Goal: Task Accomplishment & Management: Manage account settings

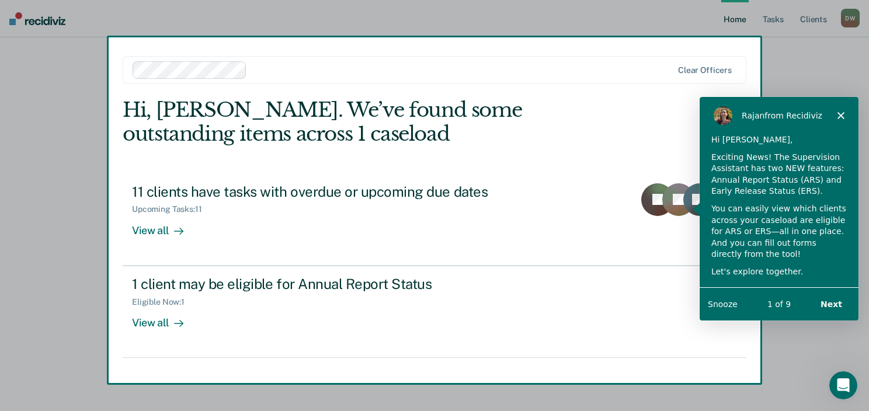
click at [839, 113] on icon "Close" at bounding box center [840, 115] width 7 height 7
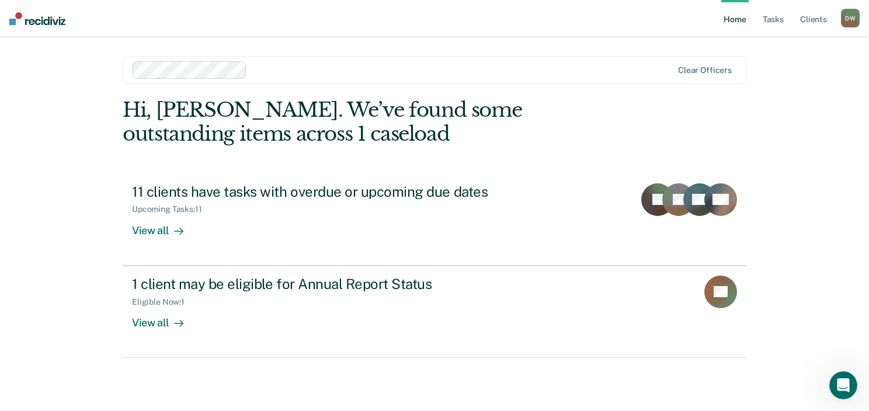
click at [840, 113] on div "Home Tasks Client s [PERSON_NAME][US_STATE] [PERSON_NAME] Profile How it works …" at bounding box center [434, 205] width 869 height 411
click at [770, 21] on link "Tasks" at bounding box center [774, 18] width 26 height 37
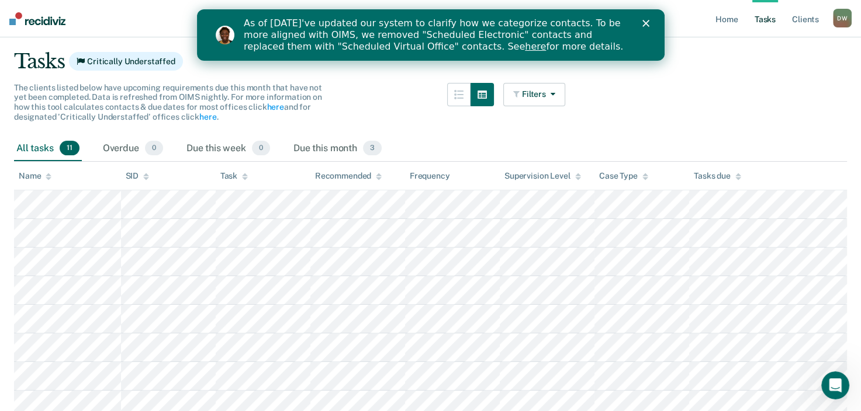
scroll to position [77, 0]
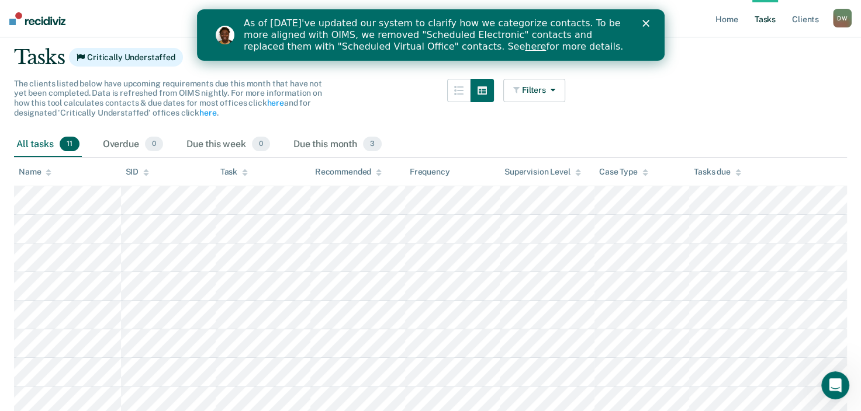
click at [646, 22] on polygon "Close" at bounding box center [645, 23] width 7 height 7
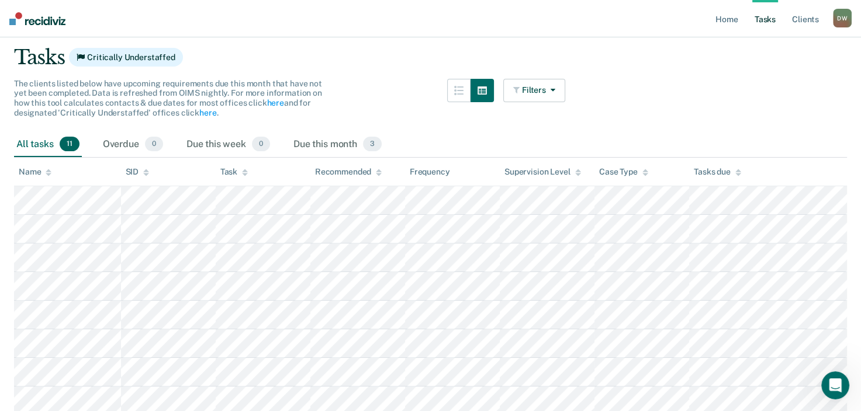
click at [707, 94] on main "Clear officers Tasks Critically Understaffed The clients listed below have upco…" at bounding box center [430, 265] width 861 height 560
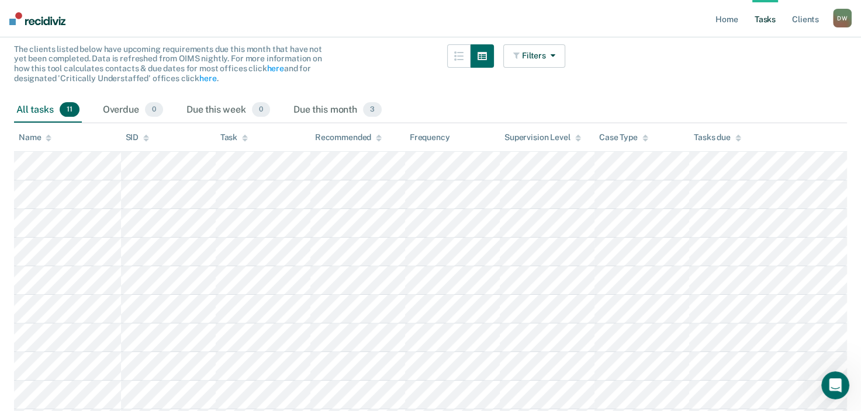
scroll to position [110, 0]
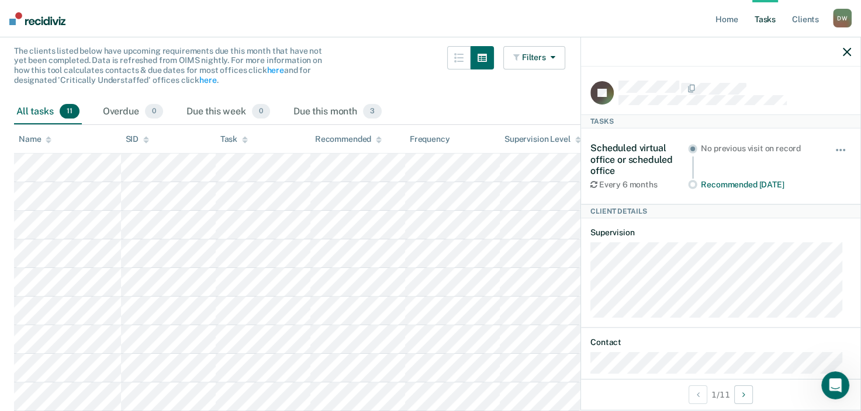
click at [476, 107] on div "All tasks 11 Overdue 0 Due this week 0 Due this month 3" at bounding box center [430, 112] width 833 height 26
click at [847, 51] on icon "button" at bounding box center [847, 52] width 8 height 8
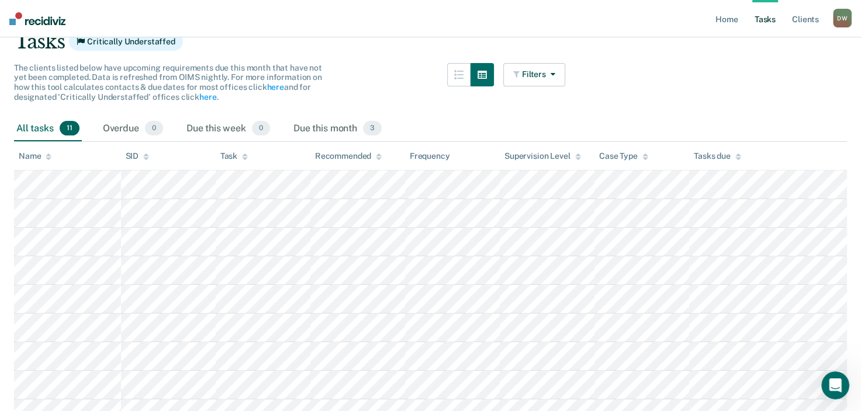
scroll to position [86, 0]
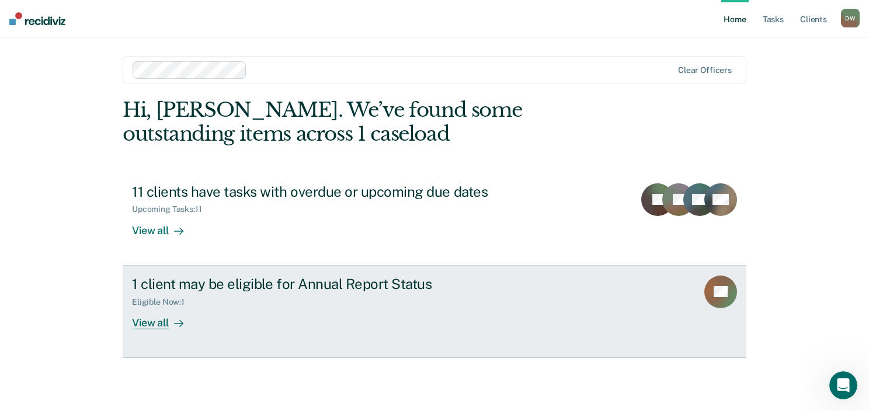
click at [262, 283] on div "1 client may be eligible for Annual Report Status" at bounding box center [337, 284] width 410 height 17
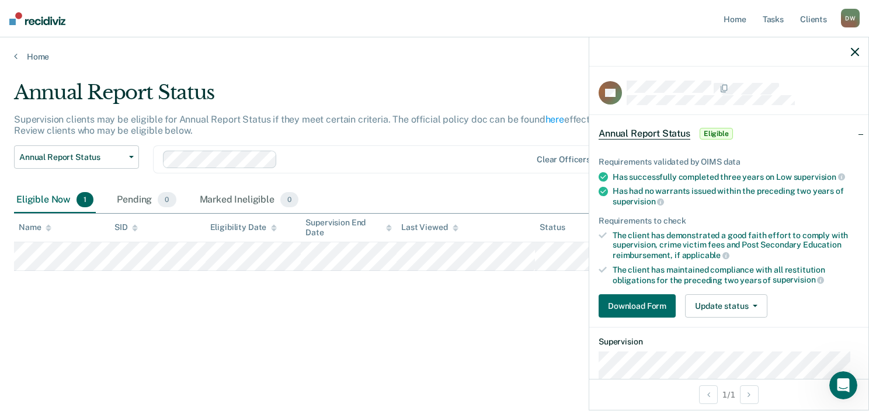
click at [854, 53] on icon "button" at bounding box center [855, 52] width 8 height 8
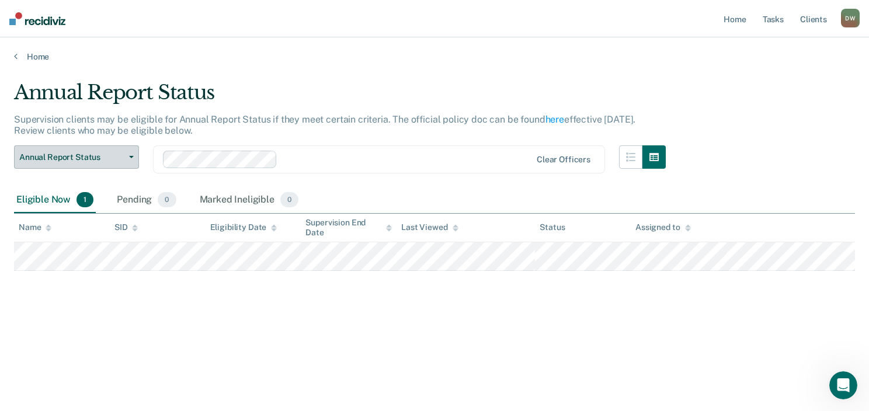
click at [129, 153] on button "Annual Report Status" at bounding box center [76, 156] width 125 height 23
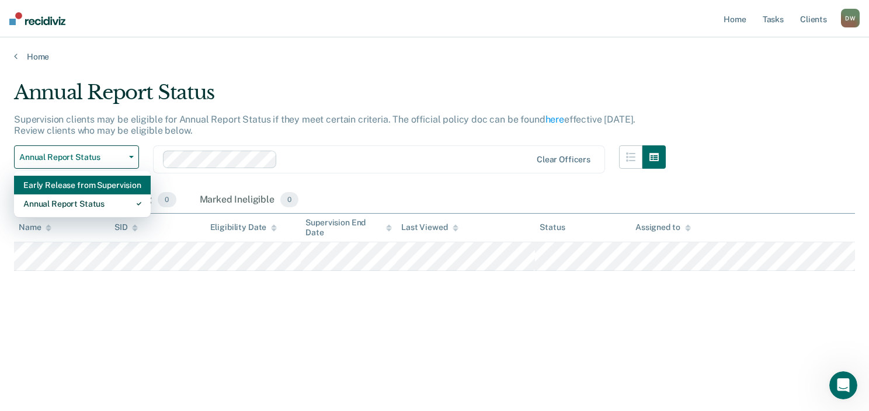
click at [110, 183] on div "Early Release from Supervision" at bounding box center [82, 185] width 118 height 19
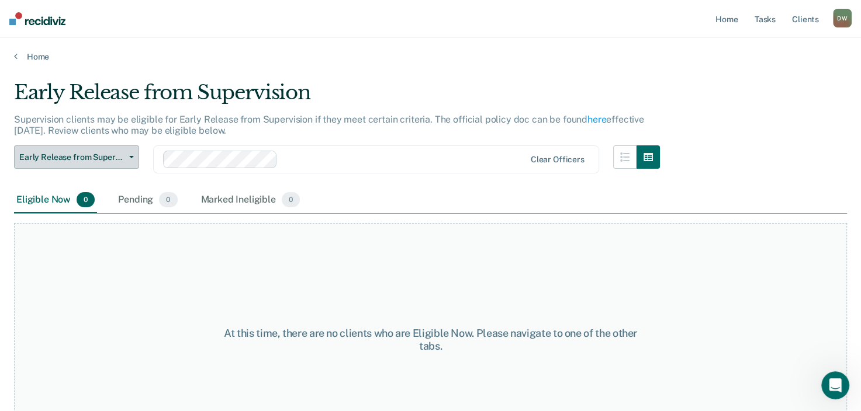
click at [129, 156] on icon "button" at bounding box center [131, 157] width 5 height 2
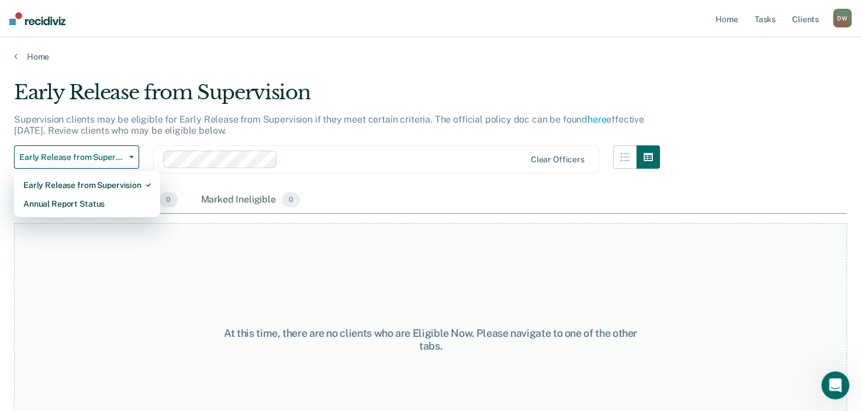
click at [126, 287] on div "At this time, there are no clients who are Eligible Now. Please navigate to one…" at bounding box center [430, 340] width 833 height 234
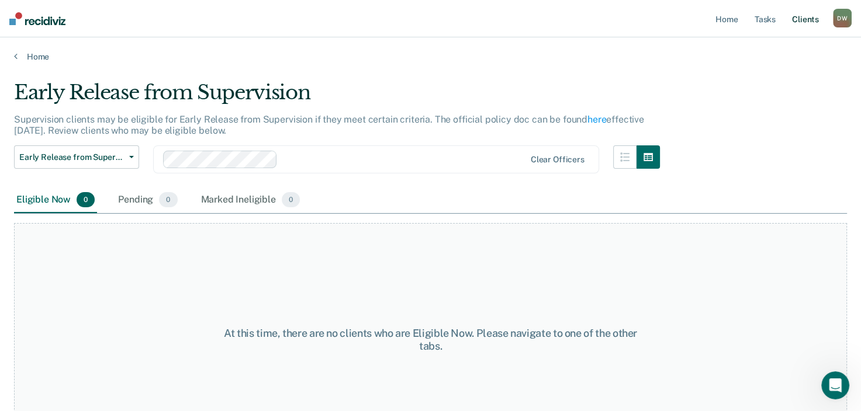
click at [800, 18] on link "Client s" at bounding box center [805, 18] width 32 height 37
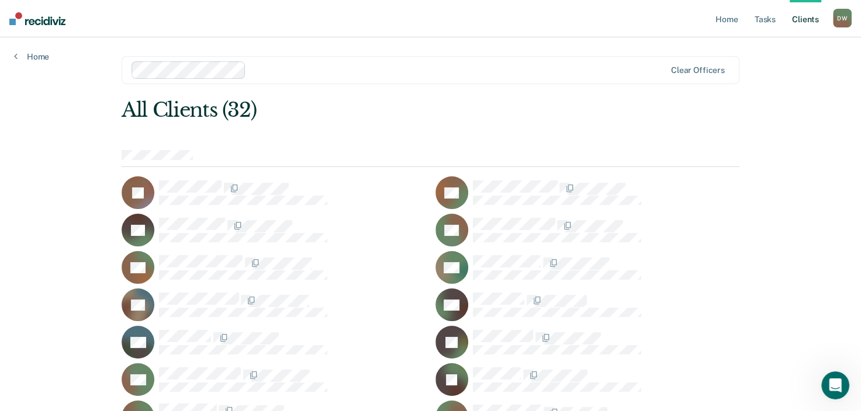
click at [221, 191] on span at bounding box center [222, 189] width 2 height 12
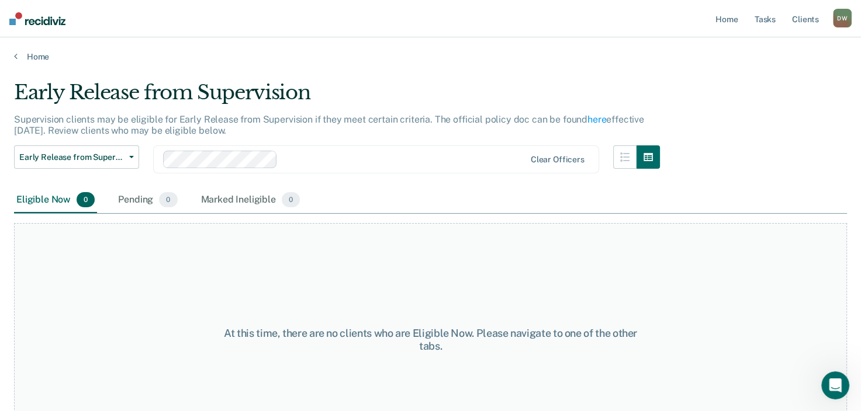
click at [175, 229] on div "At this time, there are no clients who are Eligible Now. Please navigate to one…" at bounding box center [430, 340] width 833 height 234
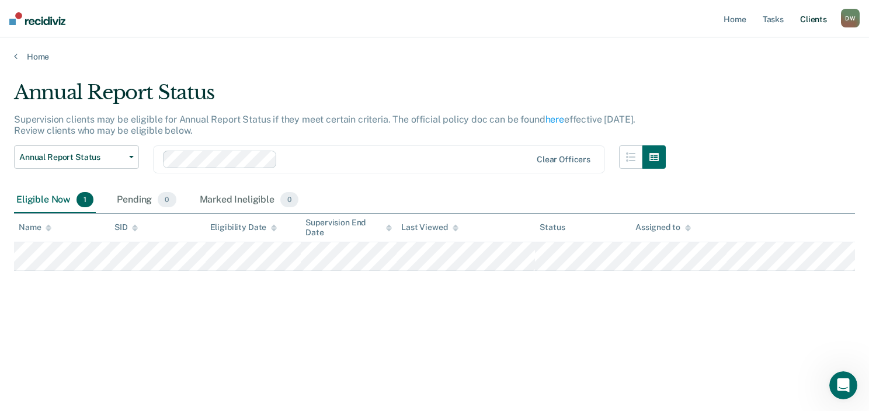
click at [805, 19] on link "Client s" at bounding box center [814, 18] width 32 height 37
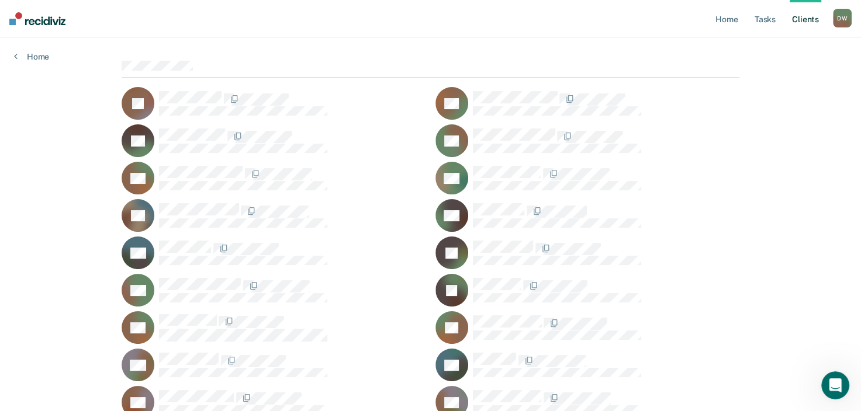
scroll to position [93, 0]
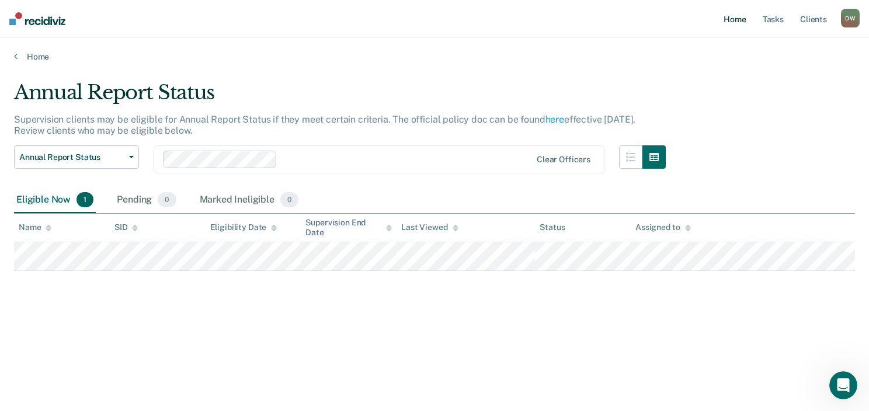
click at [736, 19] on link "Home" at bounding box center [735, 18] width 27 height 37
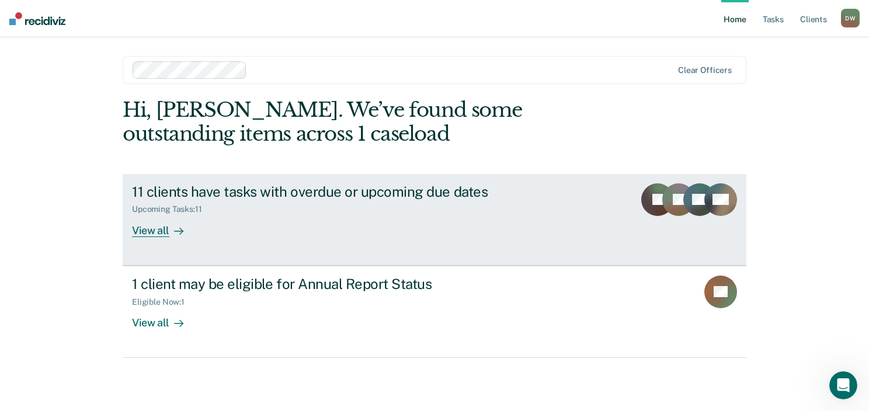
click at [183, 228] on div "View all" at bounding box center [164, 225] width 65 height 23
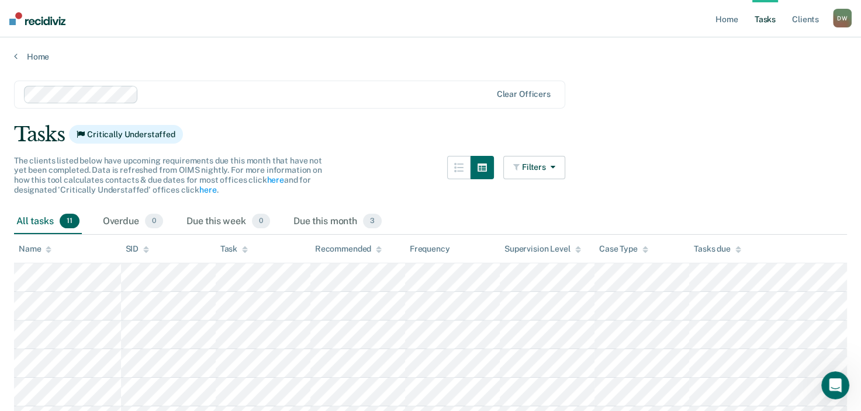
click at [761, 20] on link "Tasks" at bounding box center [765, 18] width 26 height 37
click at [763, 21] on link "Tasks" at bounding box center [765, 18] width 26 height 37
click at [805, 19] on link "Client s" at bounding box center [805, 18] width 32 height 37
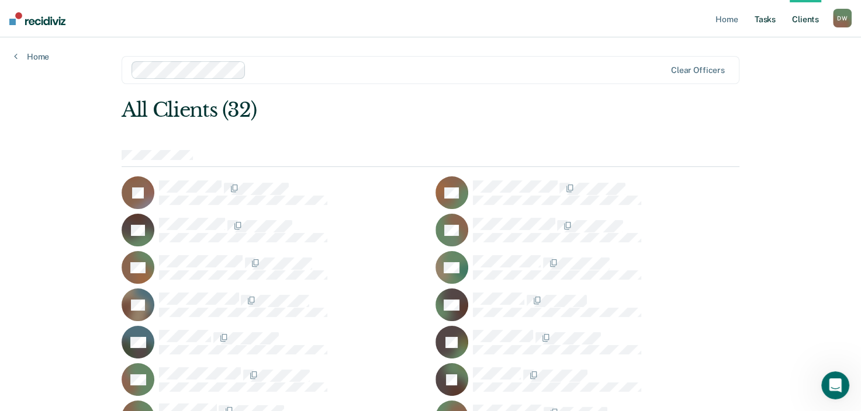
click at [762, 17] on link "Tasks" at bounding box center [765, 18] width 26 height 37
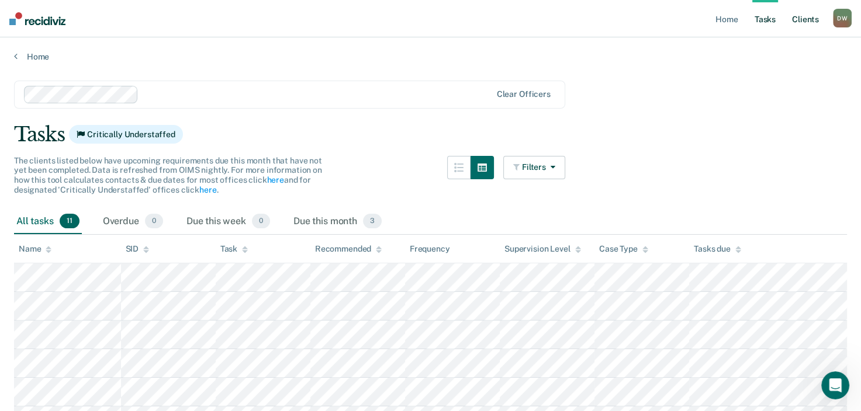
click at [802, 18] on link "Client s" at bounding box center [805, 18] width 32 height 37
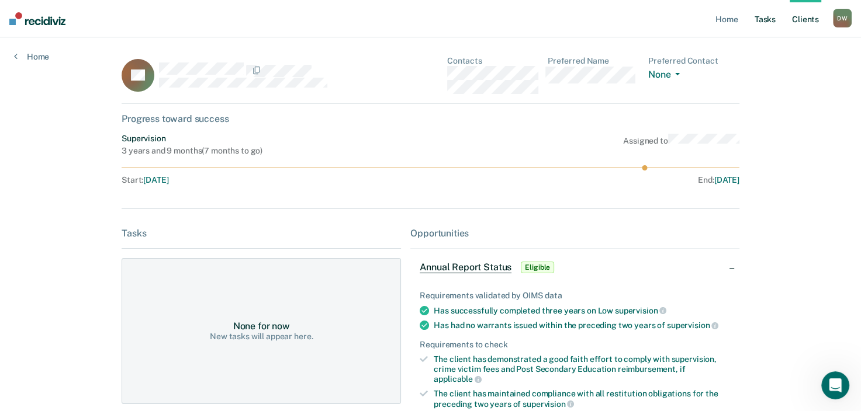
click at [766, 23] on link "Tasks" at bounding box center [765, 18] width 26 height 37
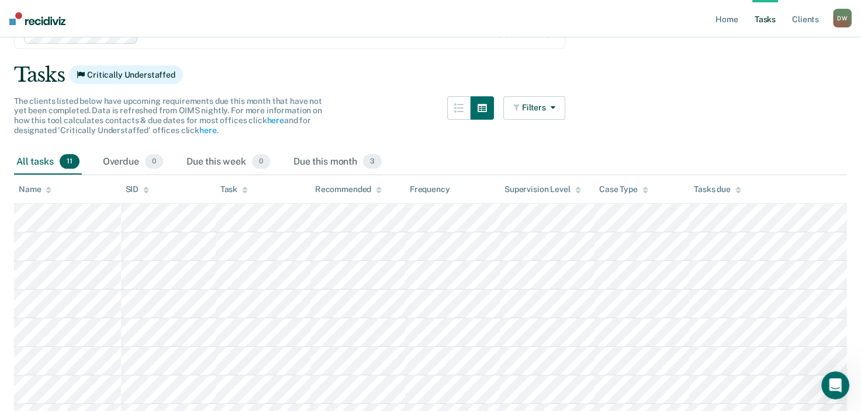
scroll to position [273, 0]
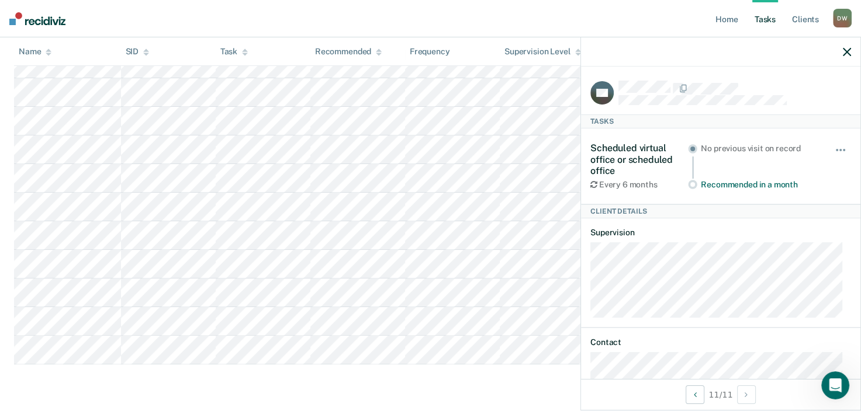
click at [525, 394] on main "Clear officers Tasks Critically Understaffed The clients listed below have upco…" at bounding box center [430, 128] width 861 height 560
click at [844, 52] on icon "button" at bounding box center [847, 52] width 8 height 8
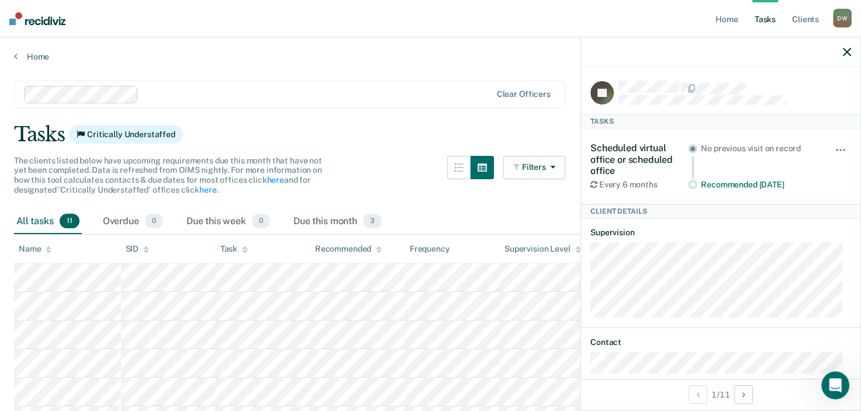
click at [849, 54] on icon "button" at bounding box center [847, 52] width 8 height 8
click at [377, 124] on div "Tasks Critically Understaffed" at bounding box center [430, 135] width 833 height 24
click at [845, 51] on icon "button" at bounding box center [847, 52] width 8 height 8
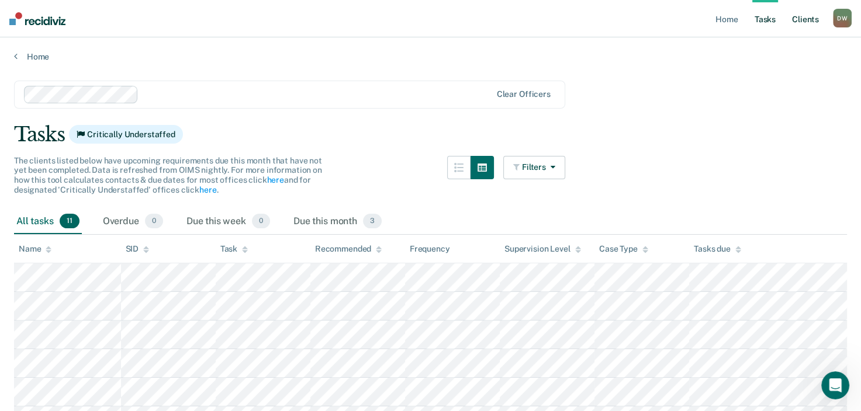
click at [801, 18] on link "Client s" at bounding box center [805, 18] width 32 height 37
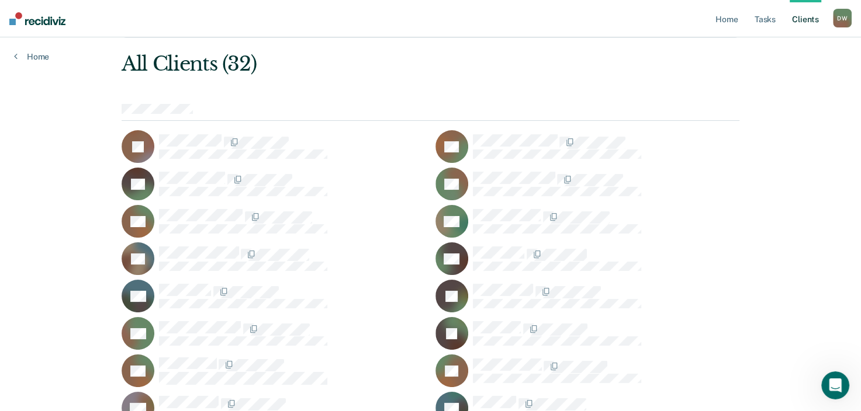
scroll to position [47, 0]
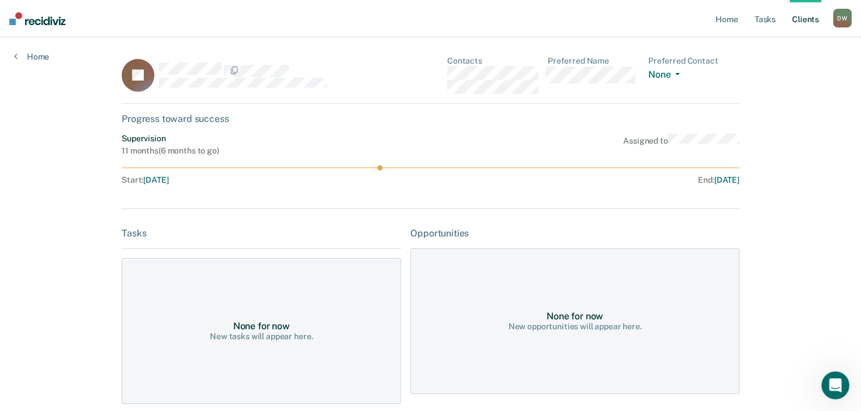
scroll to position [47, 0]
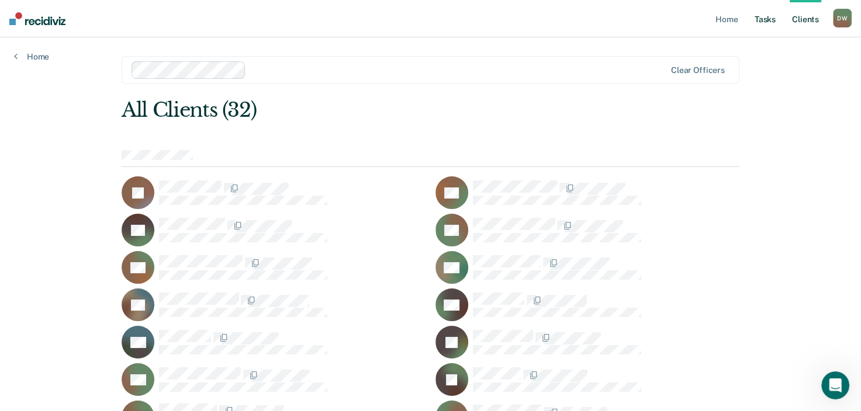
click at [763, 16] on link "Tasks" at bounding box center [765, 18] width 26 height 37
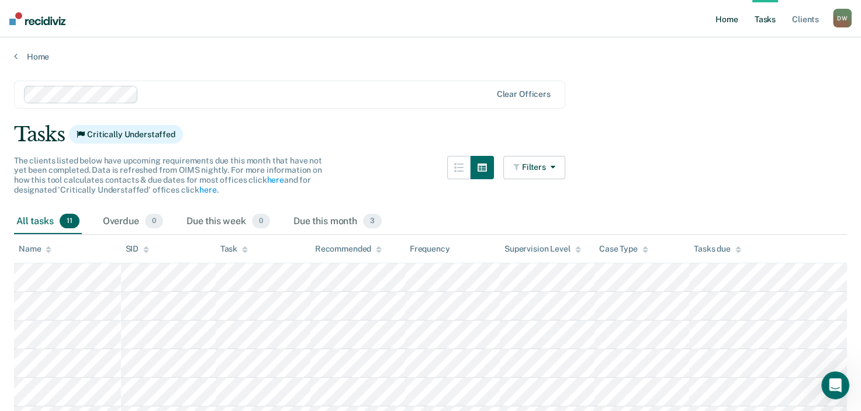
click at [722, 16] on link "Home" at bounding box center [726, 18] width 27 height 37
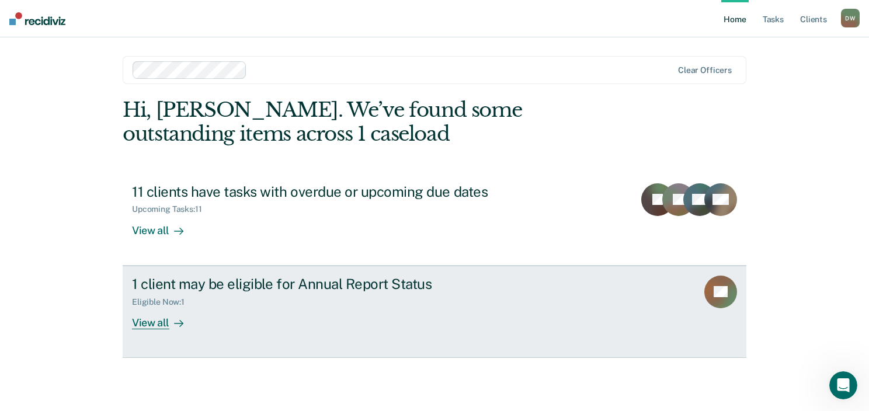
click at [179, 325] on icon at bounding box center [178, 323] width 9 height 9
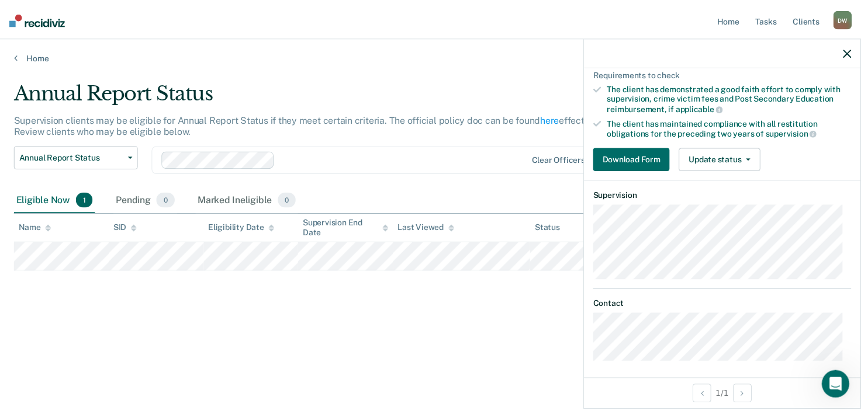
scroll to position [150, 0]
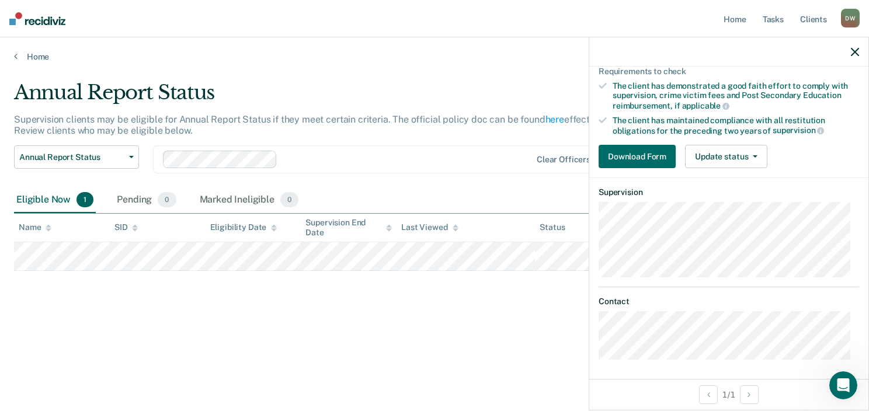
click at [853, 54] on icon "button" at bounding box center [855, 52] width 8 height 8
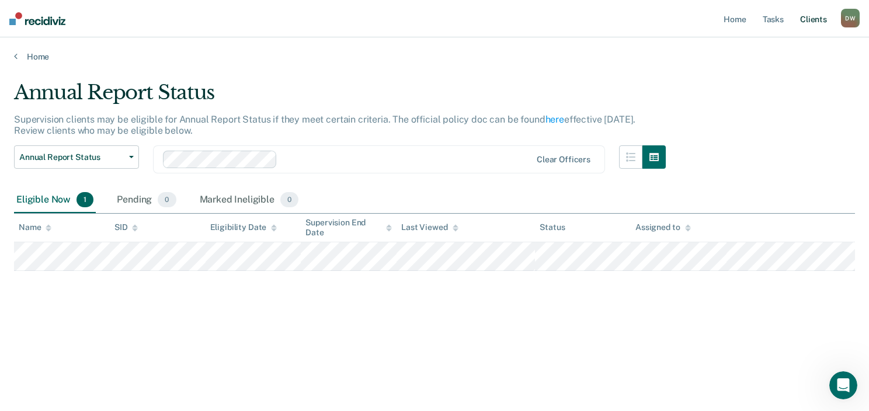
click at [809, 23] on link "Client s" at bounding box center [814, 18] width 32 height 37
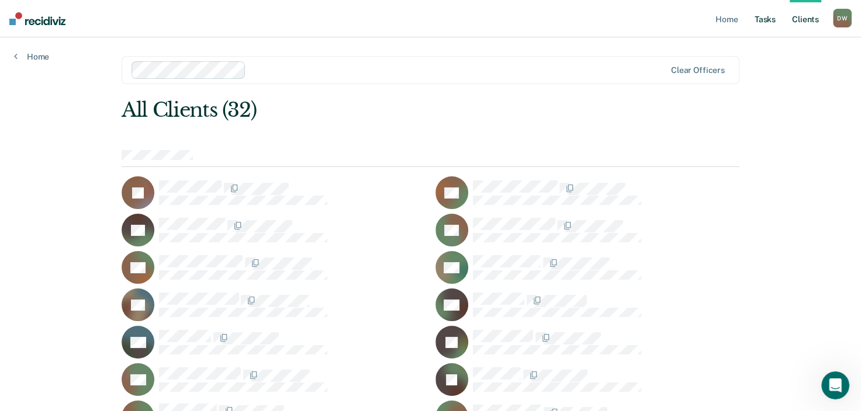
click at [764, 22] on link "Tasks" at bounding box center [765, 18] width 26 height 37
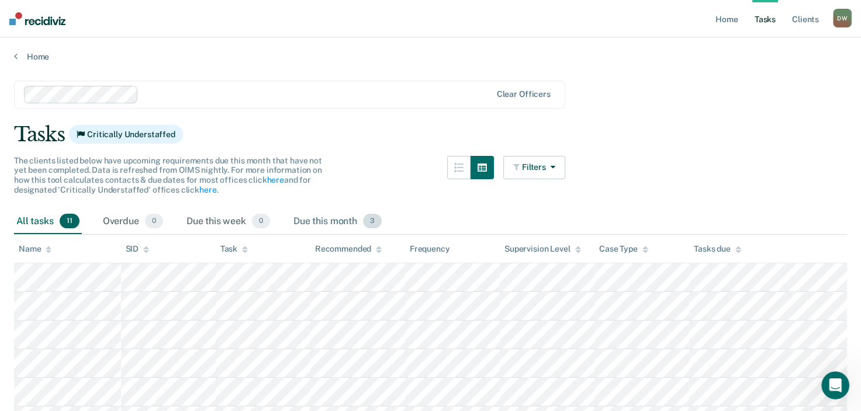
click at [368, 219] on span "3" at bounding box center [372, 221] width 19 height 15
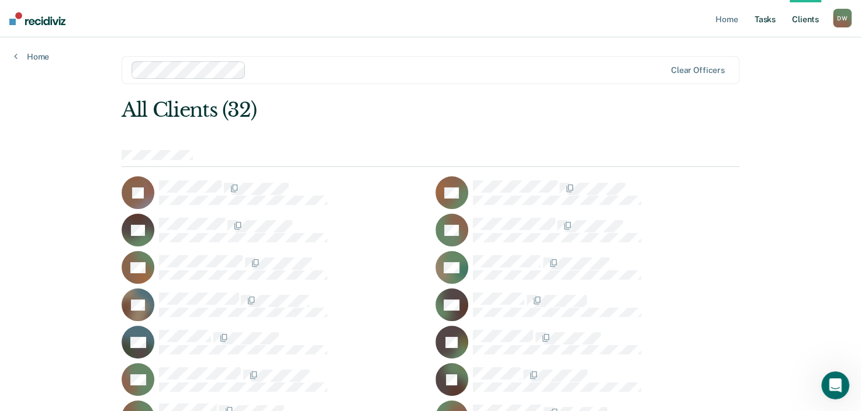
click at [766, 17] on link "Tasks" at bounding box center [765, 18] width 26 height 37
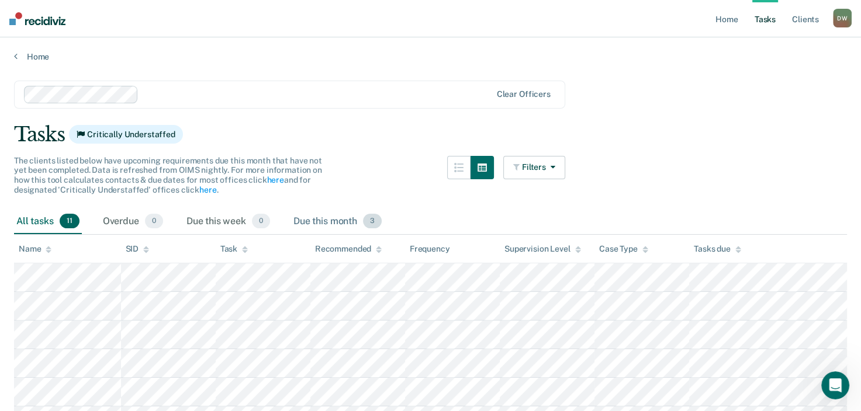
click at [369, 222] on span "3" at bounding box center [372, 221] width 19 height 15
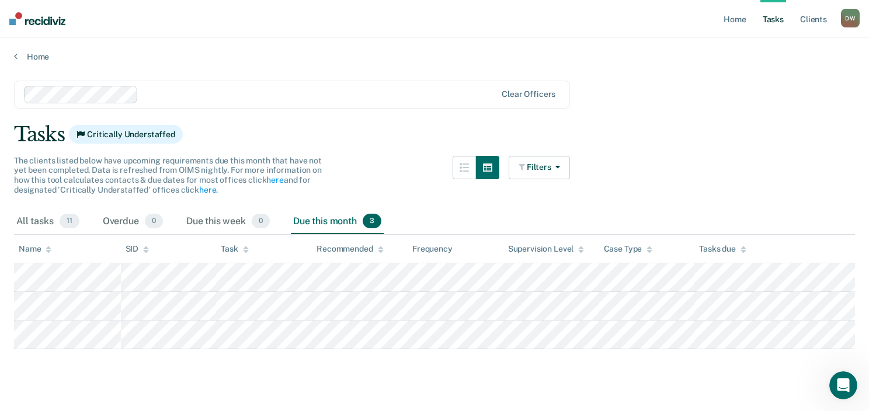
click at [374, 220] on span "3" at bounding box center [372, 221] width 19 height 15
click at [771, 13] on link "Tasks" at bounding box center [774, 18] width 26 height 37
click at [726, 21] on link "Home" at bounding box center [735, 18] width 27 height 37
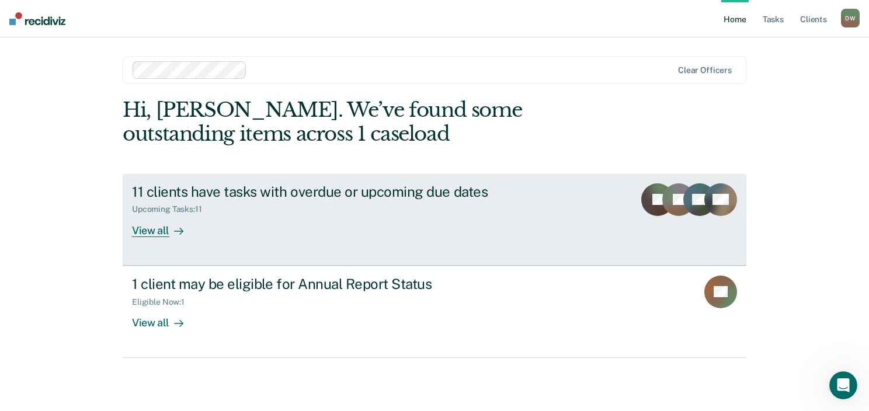
click at [174, 227] on icon at bounding box center [178, 231] width 9 height 9
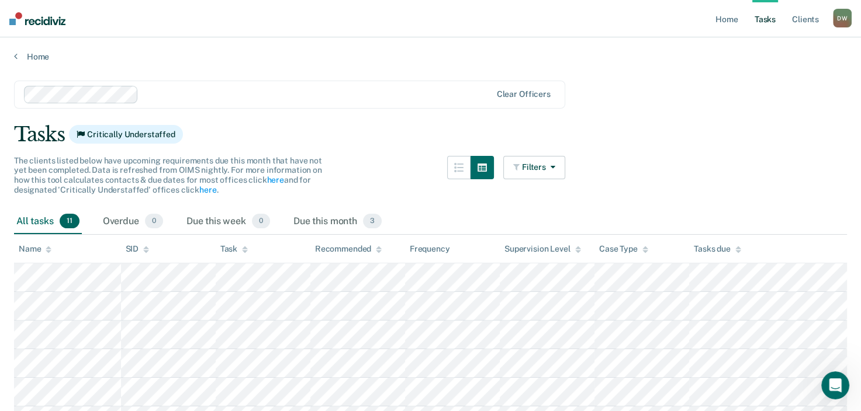
click at [764, 24] on link "Tasks" at bounding box center [765, 18] width 26 height 37
click at [800, 22] on link "Client s" at bounding box center [805, 18] width 32 height 37
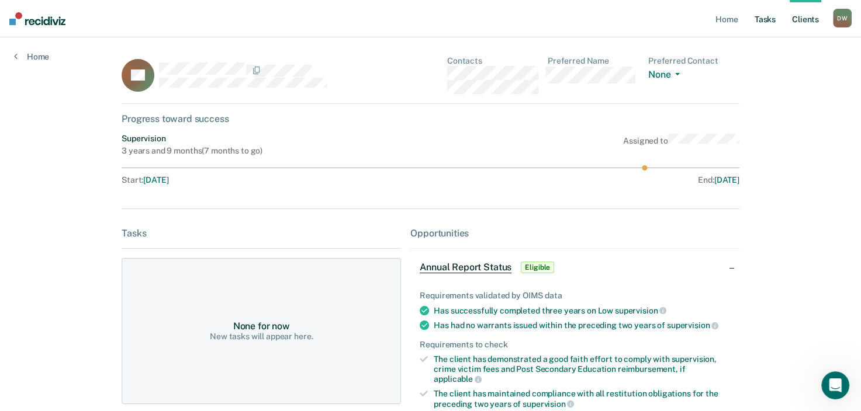
click at [765, 17] on link "Tasks" at bounding box center [765, 18] width 26 height 37
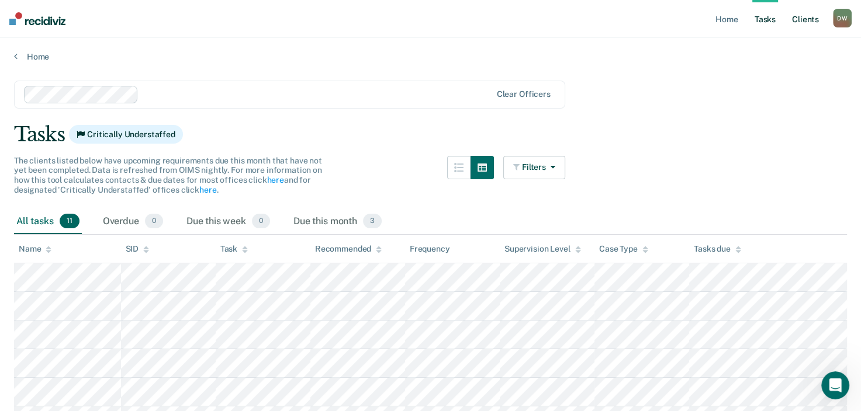
click at [804, 22] on link "Client s" at bounding box center [805, 18] width 32 height 37
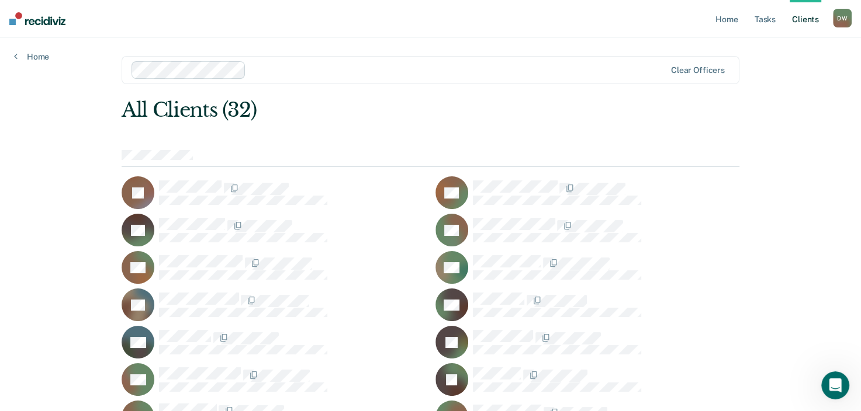
click at [802, 14] on link "Client s" at bounding box center [805, 18] width 32 height 37
click at [760, 21] on link "Tasks" at bounding box center [765, 18] width 26 height 37
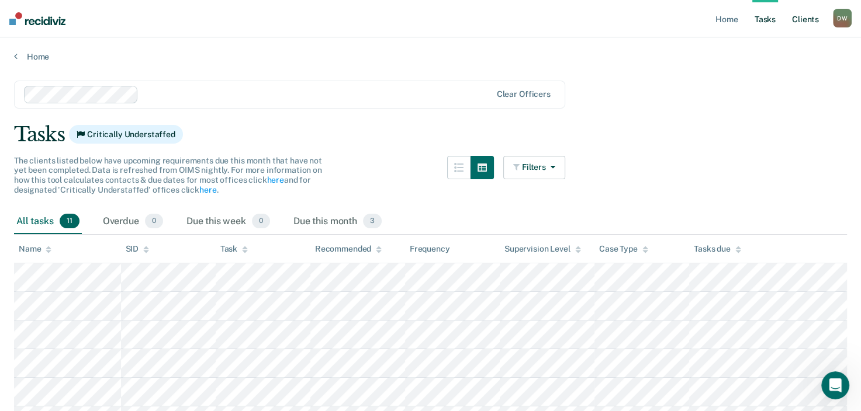
click at [805, 20] on link "Client s" at bounding box center [805, 18] width 32 height 37
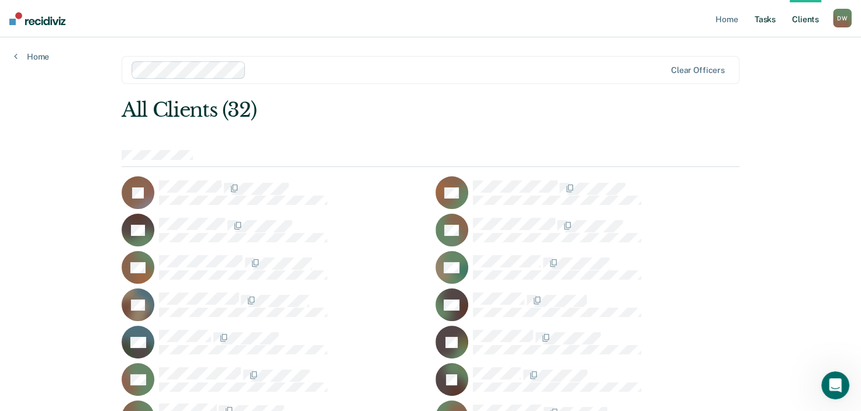
click at [765, 22] on link "Tasks" at bounding box center [765, 18] width 26 height 37
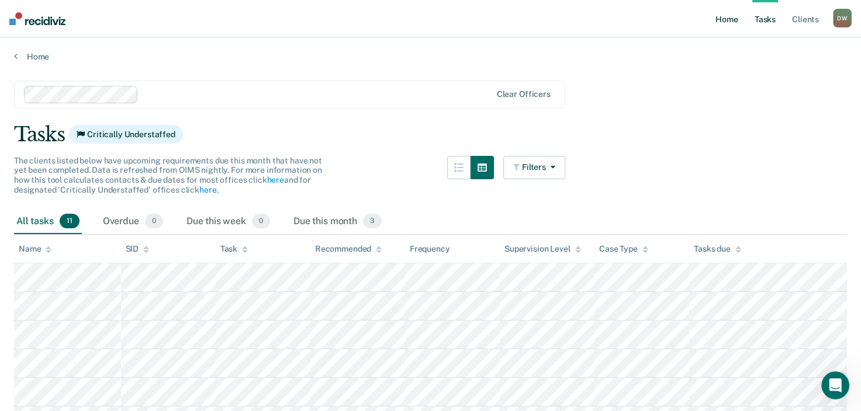
click at [722, 20] on link "Home" at bounding box center [726, 18] width 27 height 37
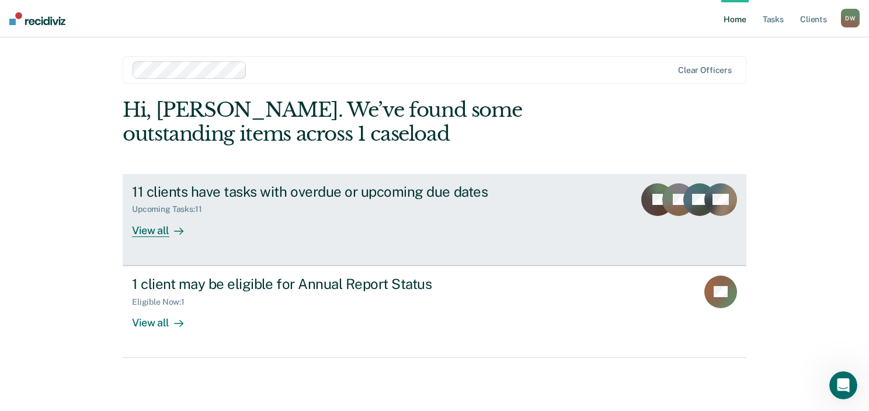
click at [309, 196] on div "11 clients have tasks with overdue or upcoming due dates" at bounding box center [337, 191] width 410 height 17
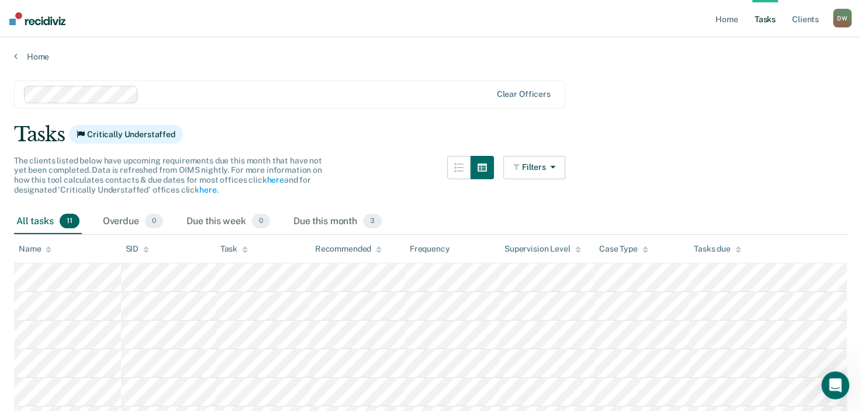
click at [767, 19] on link "Tasks" at bounding box center [765, 18] width 26 height 37
click at [837, 20] on div "D W" at bounding box center [842, 18] width 19 height 19
click at [630, 133] on div "Tasks Critically Understaffed" at bounding box center [430, 135] width 833 height 24
click at [803, 23] on link "Client s" at bounding box center [805, 18] width 32 height 37
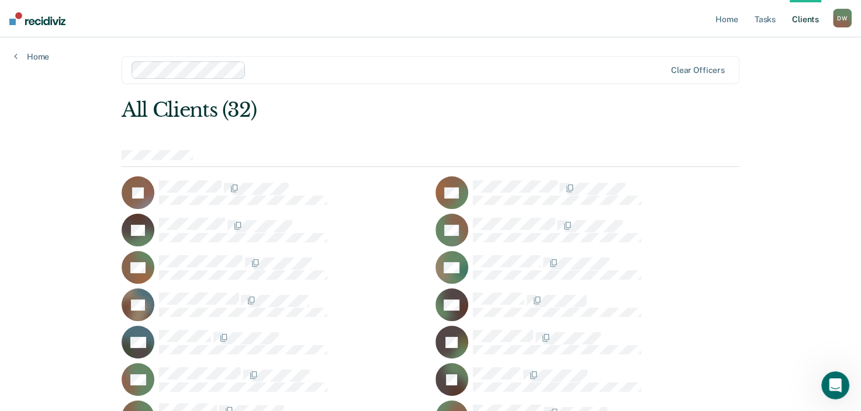
click at [803, 23] on link "Client s" at bounding box center [805, 18] width 32 height 37
click at [803, 16] on link "Client s" at bounding box center [805, 18] width 32 height 37
click at [761, 16] on link "Tasks" at bounding box center [765, 18] width 26 height 37
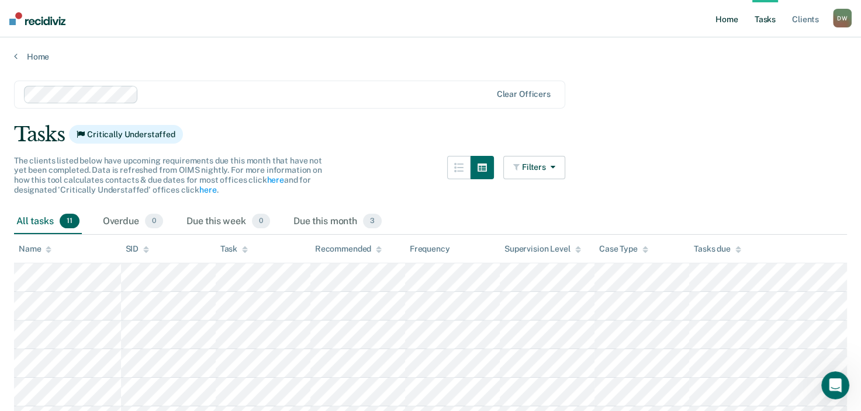
click at [721, 16] on link "Home" at bounding box center [726, 18] width 27 height 37
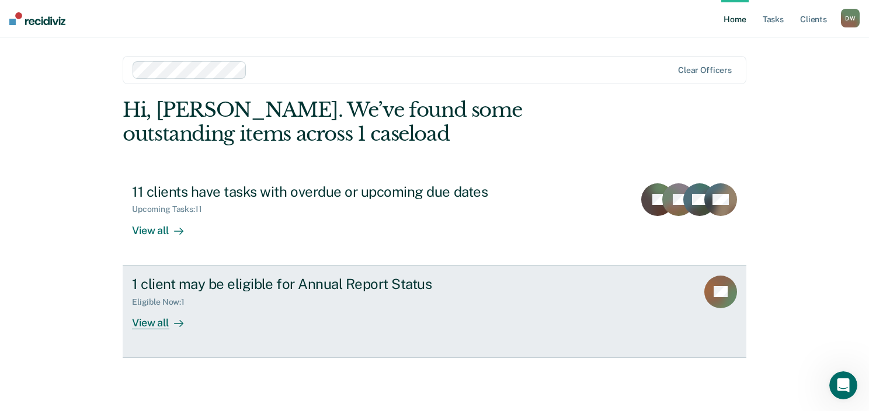
click at [182, 322] on icon at bounding box center [178, 323] width 9 height 9
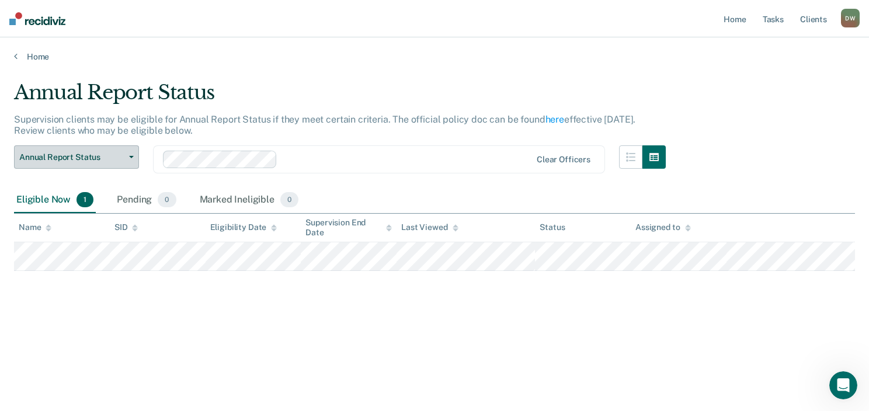
click at [130, 151] on button "Annual Report Status" at bounding box center [76, 156] width 125 height 23
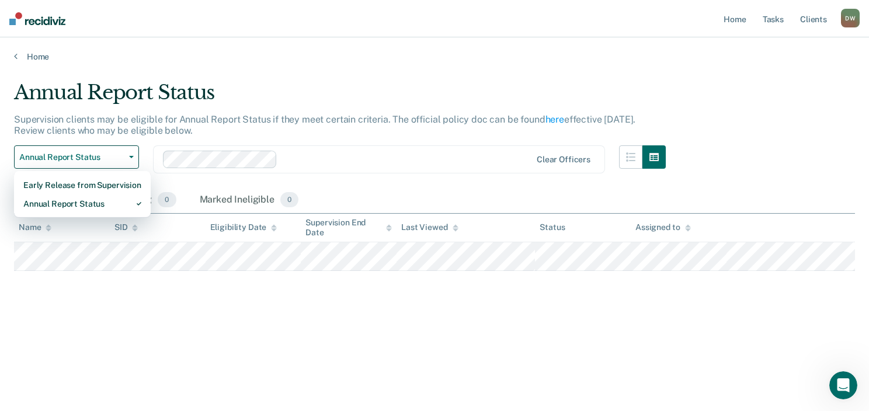
click at [349, 77] on main "Annual Report Status Supervision clients may be eligible for Annual Report Stat…" at bounding box center [434, 235] width 869 height 346
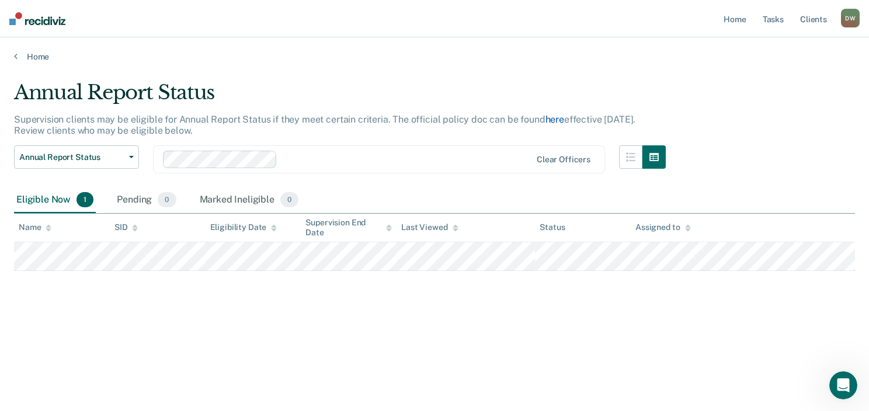
click at [550, 118] on link "here" at bounding box center [555, 119] width 19 height 11
click at [809, 19] on link "Client s" at bounding box center [814, 18] width 32 height 37
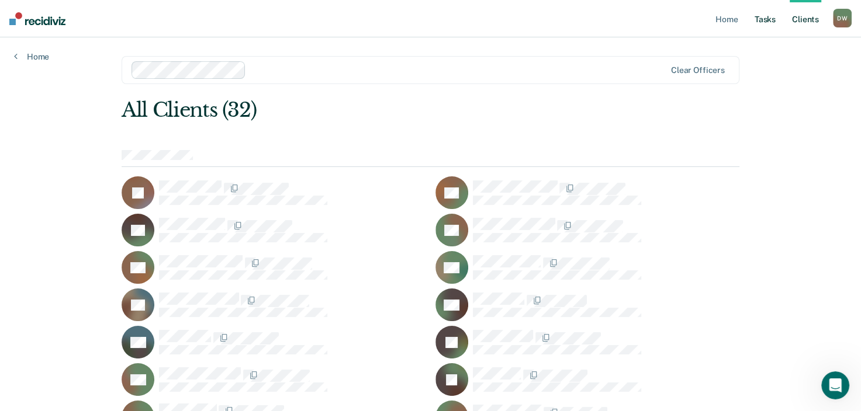
click at [763, 19] on link "Tasks" at bounding box center [765, 18] width 26 height 37
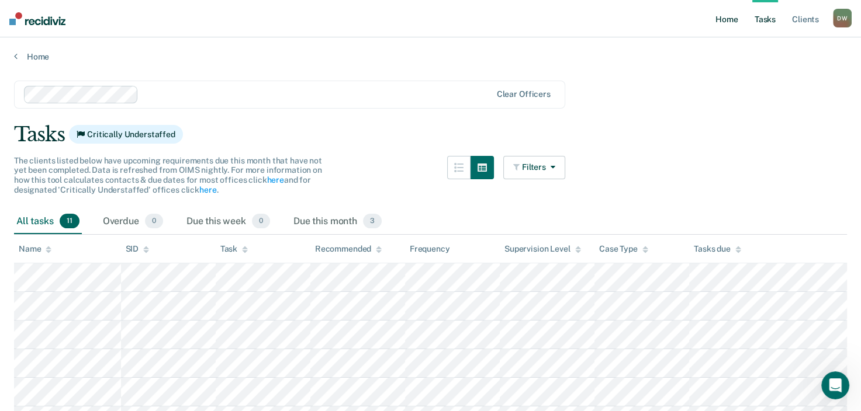
click at [722, 18] on link "Home" at bounding box center [726, 18] width 27 height 37
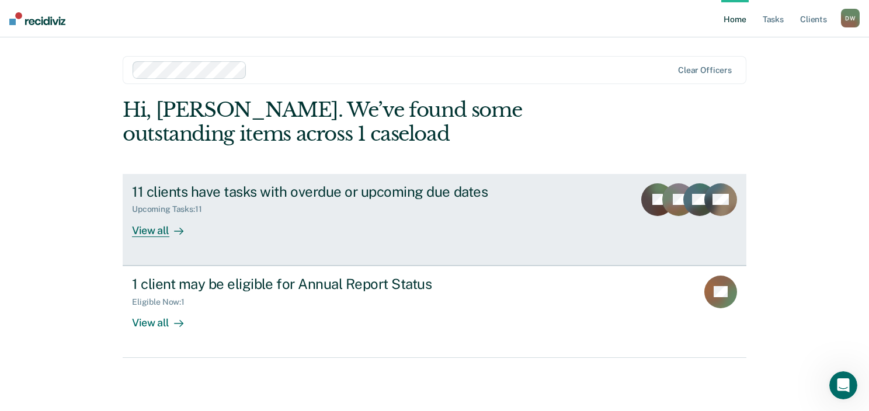
click at [178, 234] on icon at bounding box center [178, 231] width 9 height 9
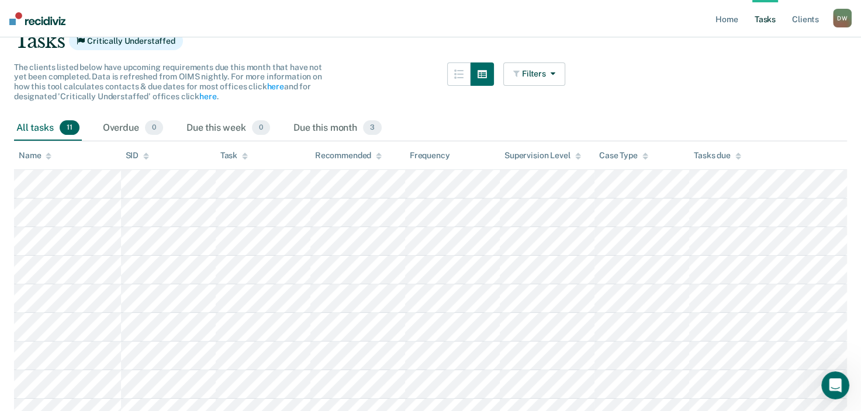
scroll to position [117, 0]
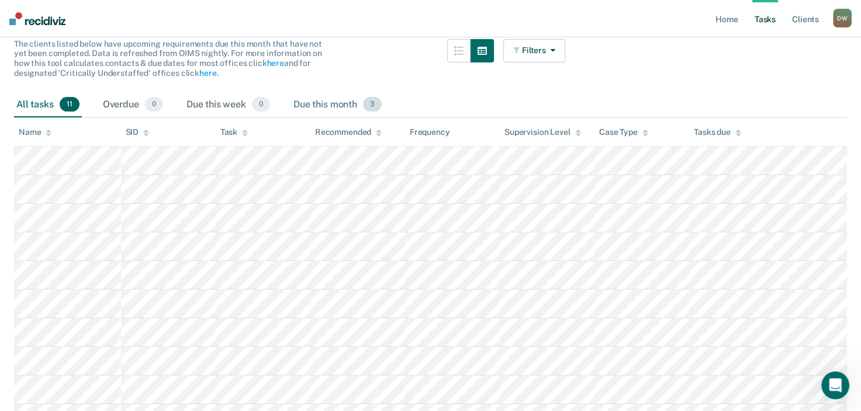
click at [374, 103] on span "3" at bounding box center [372, 104] width 19 height 15
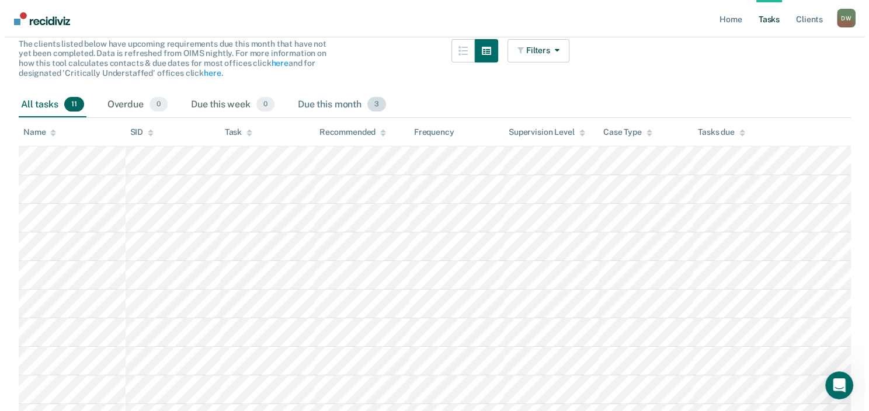
scroll to position [0, 0]
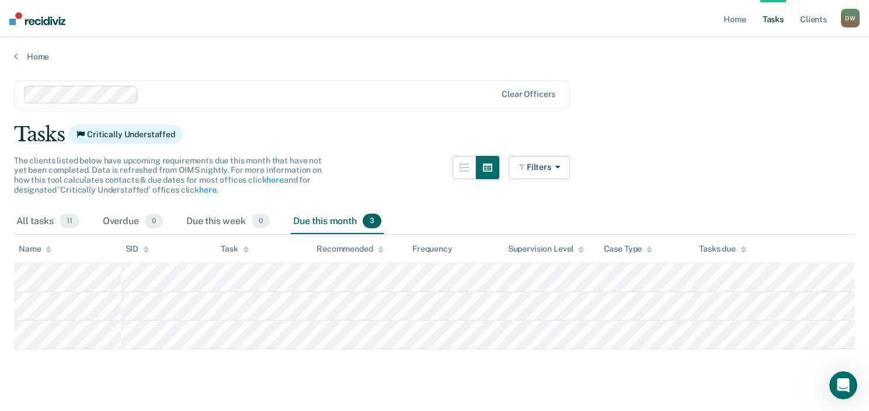
click at [771, 22] on link "Tasks" at bounding box center [774, 18] width 26 height 37
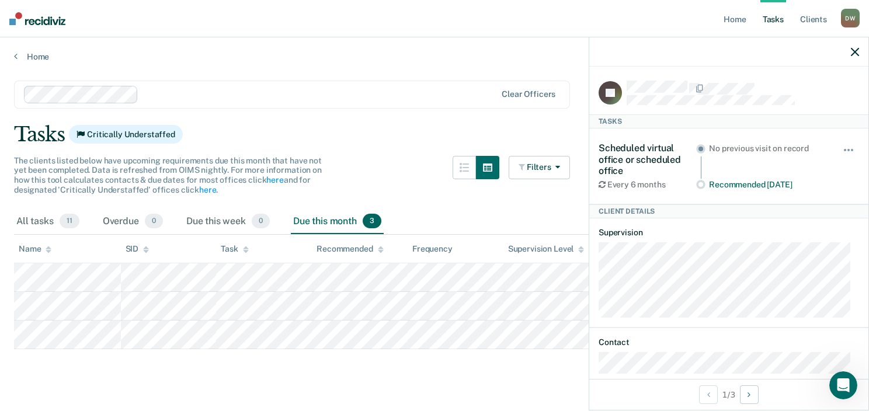
click at [853, 50] on icon "button" at bounding box center [855, 52] width 8 height 8
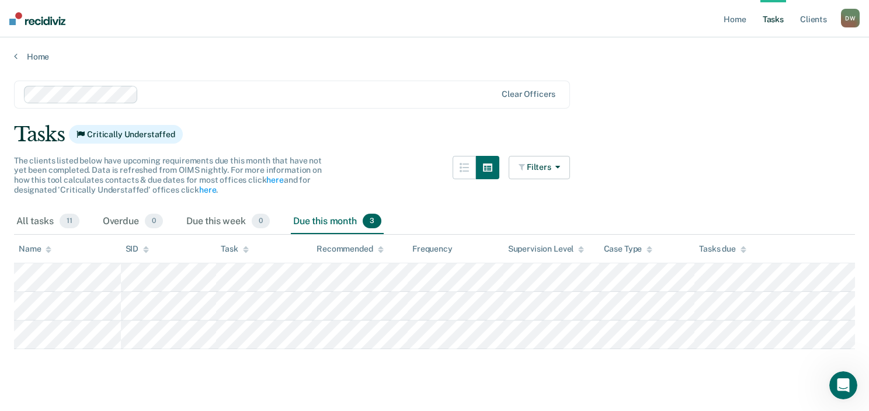
click at [772, 17] on link "Tasks" at bounding box center [774, 18] width 26 height 37
